Goal: Check status

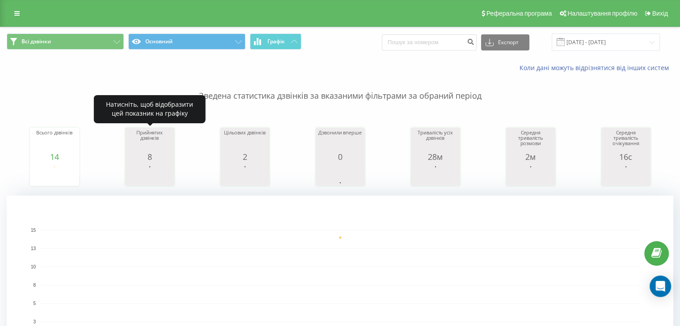
click at [155, 159] on div "8" at bounding box center [149, 156] width 45 height 9
